Goal: Task Accomplishment & Management: Manage account settings

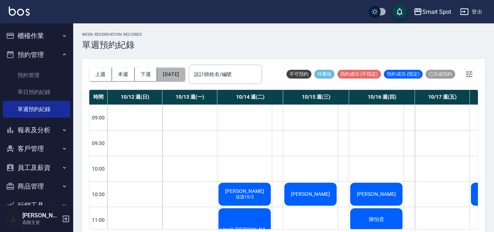
click at [179, 76] on button "[DATE]" at bounding box center [171, 75] width 28 height 14
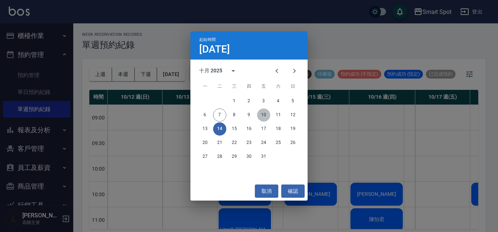
click at [262, 114] on button "10" at bounding box center [263, 115] width 13 height 13
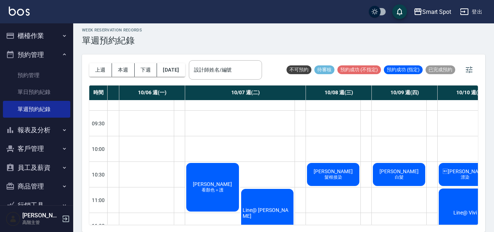
scroll to position [74, 43]
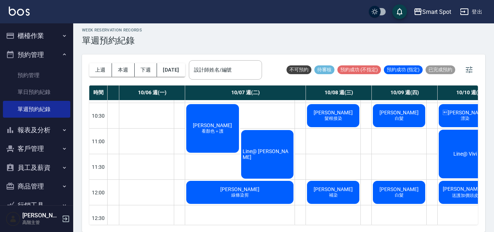
click at [258, 165] on div "Line@ [PERSON_NAME]" at bounding box center [267, 154] width 55 height 51
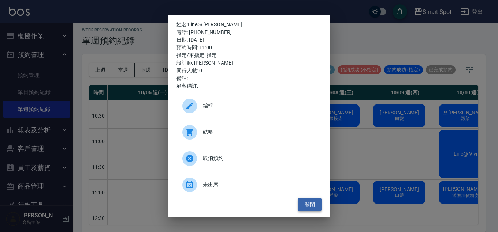
click at [309, 204] on button "關閉" at bounding box center [309, 205] width 23 height 14
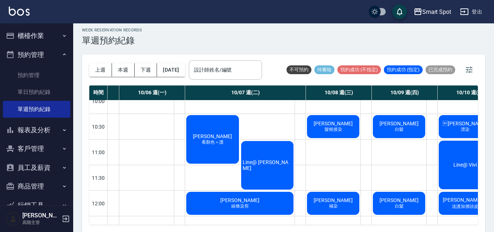
scroll to position [68, 43]
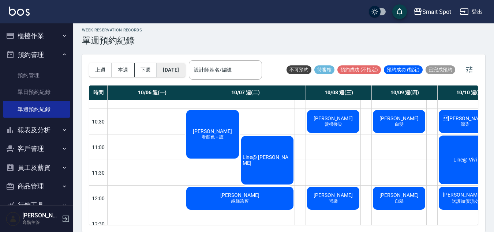
click at [185, 74] on button "[DATE]" at bounding box center [171, 70] width 28 height 14
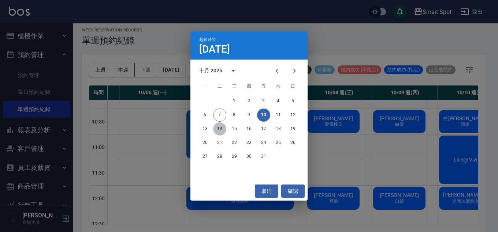
click at [222, 130] on button "14" at bounding box center [219, 129] width 13 height 13
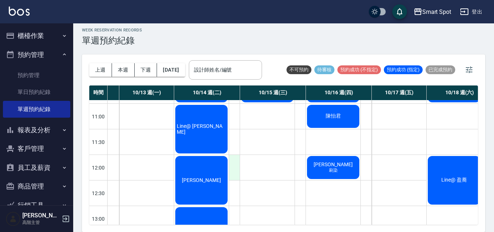
scroll to position [100, 43]
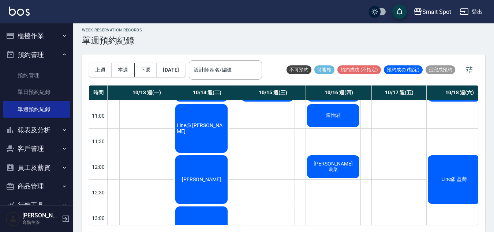
click at [211, 146] on div "Line@ [PERSON_NAME]" at bounding box center [201, 128] width 55 height 51
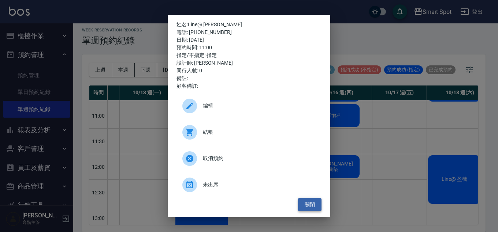
click at [310, 206] on button "關閉" at bounding box center [309, 205] width 23 height 14
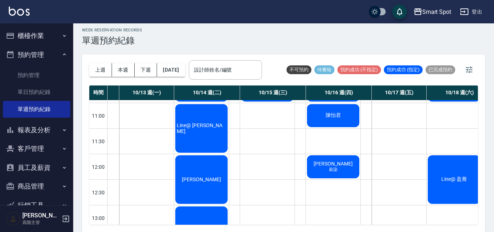
click at [203, 178] on span "[PERSON_NAME]" at bounding box center [201, 180] width 42 height 6
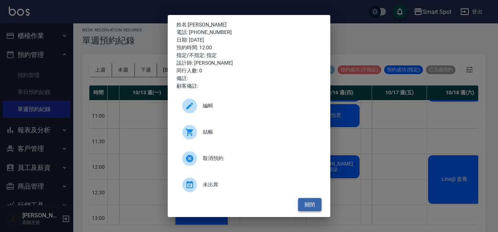
click at [309, 207] on button "關閉" at bounding box center [309, 205] width 23 height 14
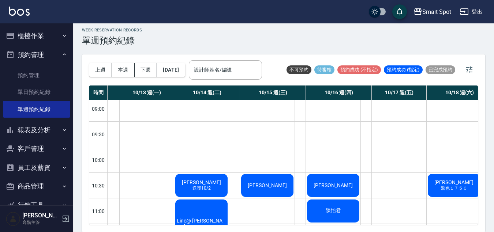
scroll to position [139, 43]
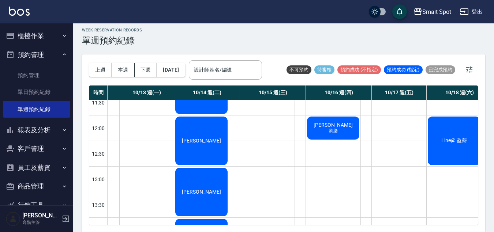
click at [211, 193] on span "[PERSON_NAME]" at bounding box center [201, 192] width 42 height 6
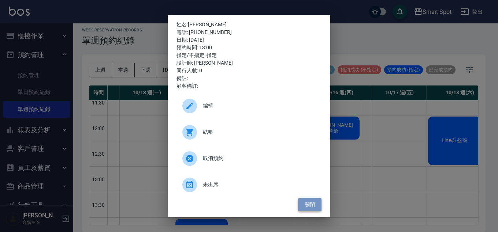
click at [306, 206] on button "關閉" at bounding box center [309, 205] width 23 height 14
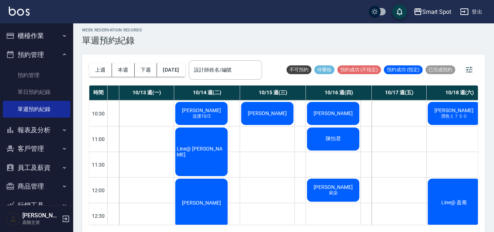
scroll to position [0, 43]
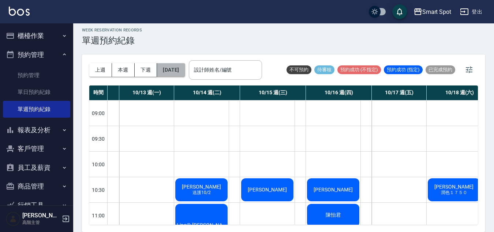
click at [184, 69] on button "[DATE]" at bounding box center [171, 70] width 28 height 14
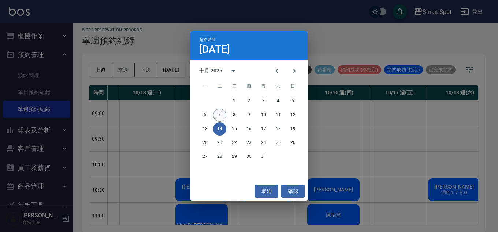
click at [221, 118] on button "7" at bounding box center [219, 115] width 13 height 13
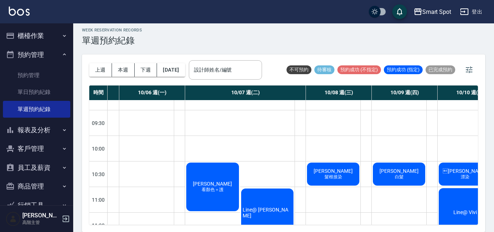
scroll to position [59, 43]
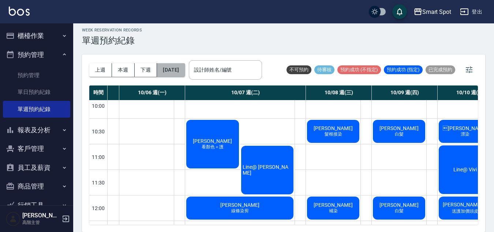
click at [175, 72] on button "[DATE]" at bounding box center [171, 70] width 28 height 14
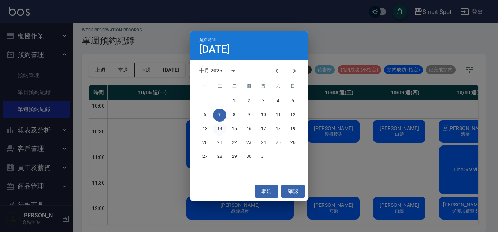
click at [220, 127] on button "14" at bounding box center [219, 129] width 13 height 13
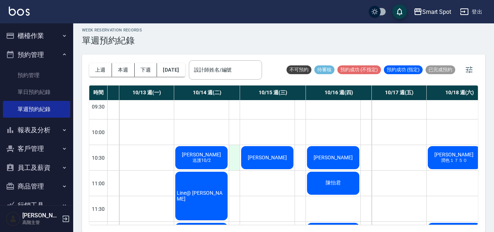
scroll to position [0, 43]
